Goal: Task Accomplishment & Management: Manage account settings

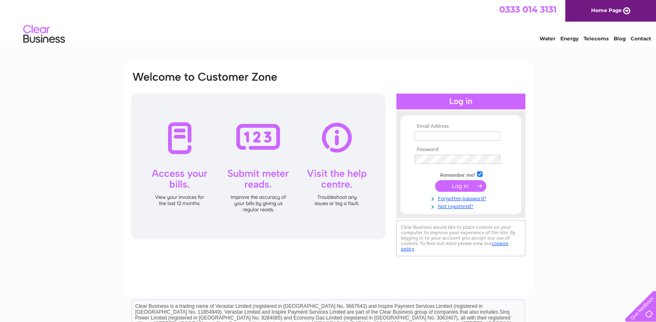
type input "lynne@johnsonlegal.co.uk"
click at [463, 185] on input "submit" at bounding box center [460, 186] width 51 height 12
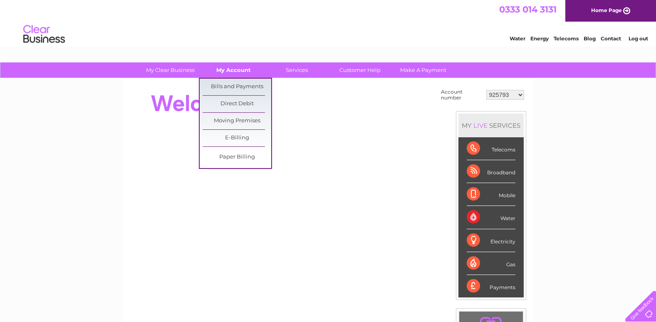
click at [230, 73] on link "My Account" at bounding box center [233, 69] width 69 height 15
click at [232, 84] on link "Bills and Payments" at bounding box center [237, 87] width 69 height 17
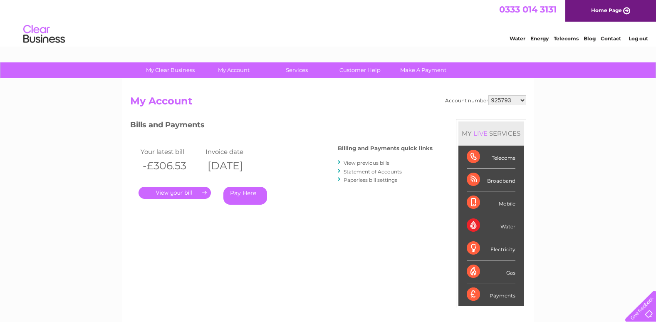
click at [174, 189] on link "." at bounding box center [174, 193] width 72 height 12
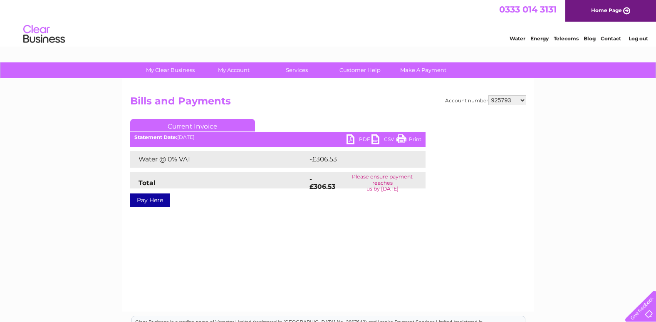
click at [352, 139] on link "PDF" at bounding box center [358, 140] width 25 height 12
drag, startPoint x: 515, startPoint y: 99, endPoint x: 469, endPoint y: 99, distance: 45.3
click at [469, 99] on div "Account number 925793 30291497" at bounding box center [485, 100] width 81 height 10
click at [371, 155] on td "-£306.53" at bounding box center [359, 159] width 104 height 17
click at [352, 138] on link "PDF" at bounding box center [358, 140] width 25 height 12
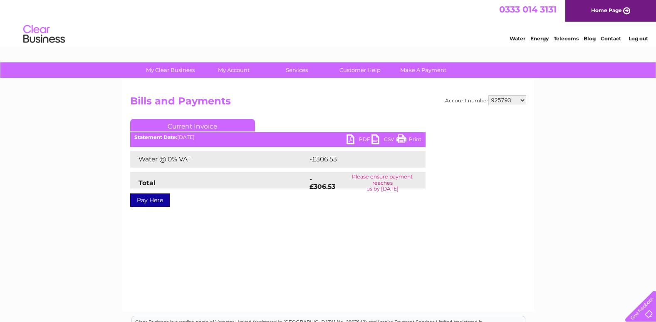
click at [523, 101] on select "925793 30291497" at bounding box center [507, 100] width 38 height 10
select select "30291497"
click at [488, 95] on select "925793 30291497" at bounding box center [507, 100] width 38 height 10
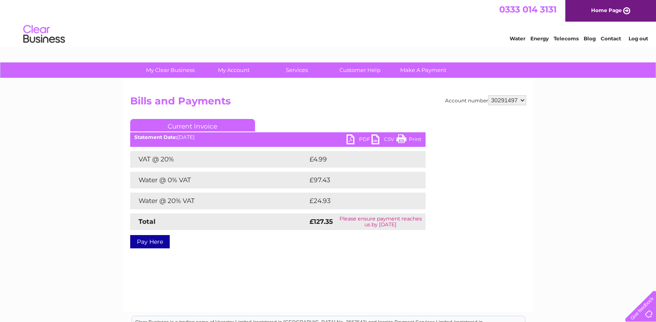
click at [362, 139] on link "PDF" at bounding box center [358, 140] width 25 height 12
click at [640, 39] on link "Log out" at bounding box center [638, 38] width 20 height 6
